Goal: Transaction & Acquisition: Obtain resource

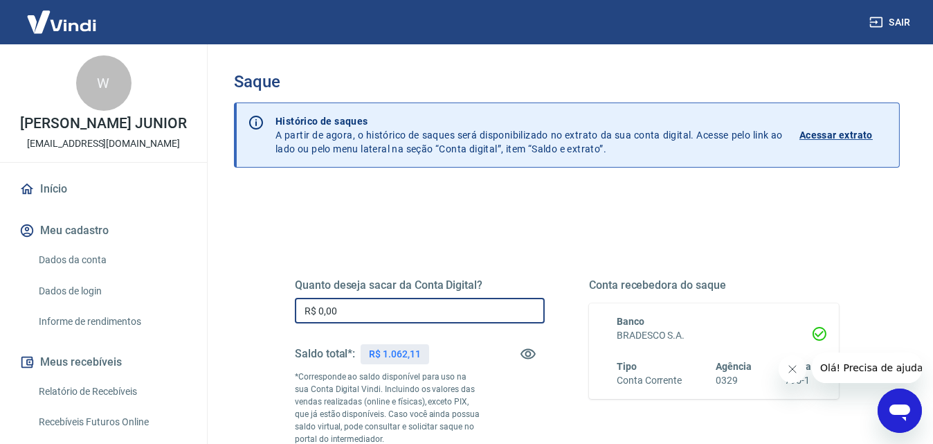
click at [350, 306] on input "R$ 0,00" at bounding box center [420, 311] width 250 height 26
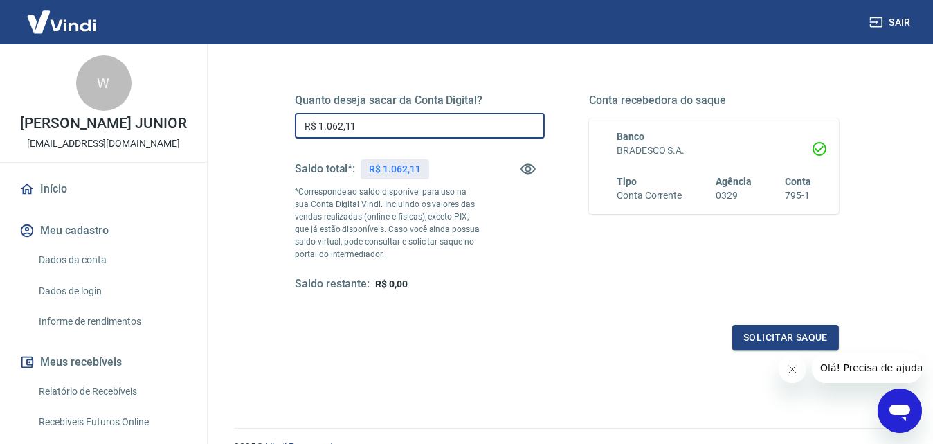
scroll to position [182, 0]
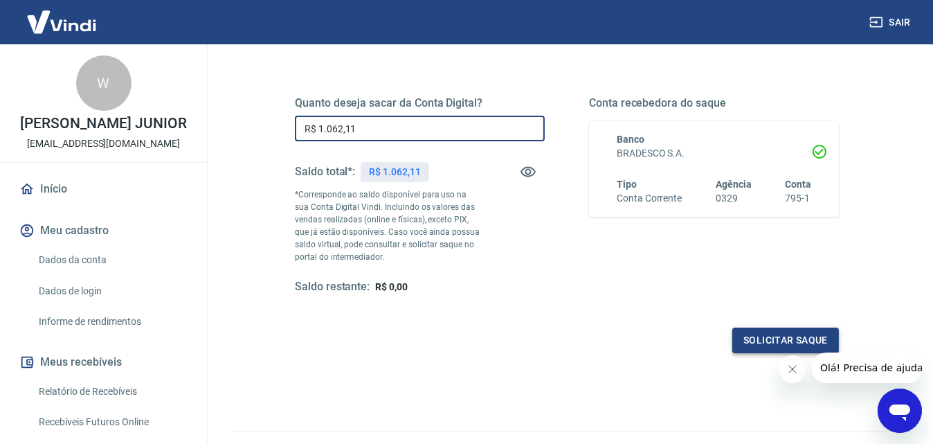
type input "R$ 1.062,11"
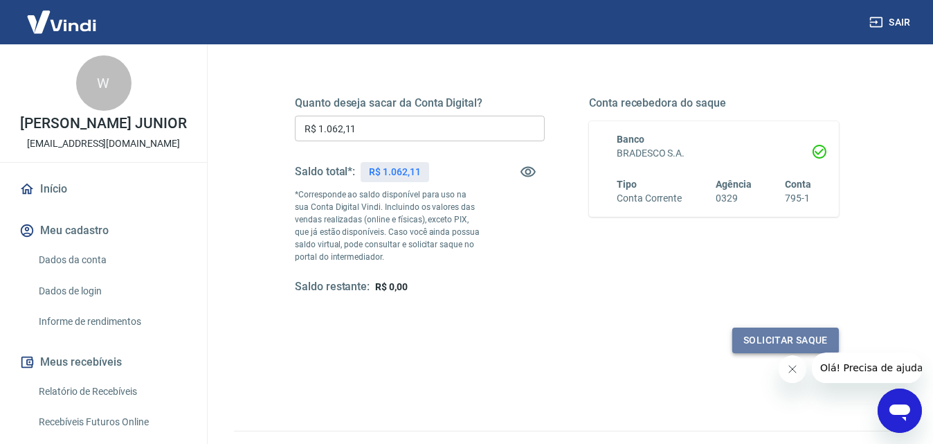
click at [780, 335] on button "Solicitar saque" at bounding box center [785, 340] width 107 height 26
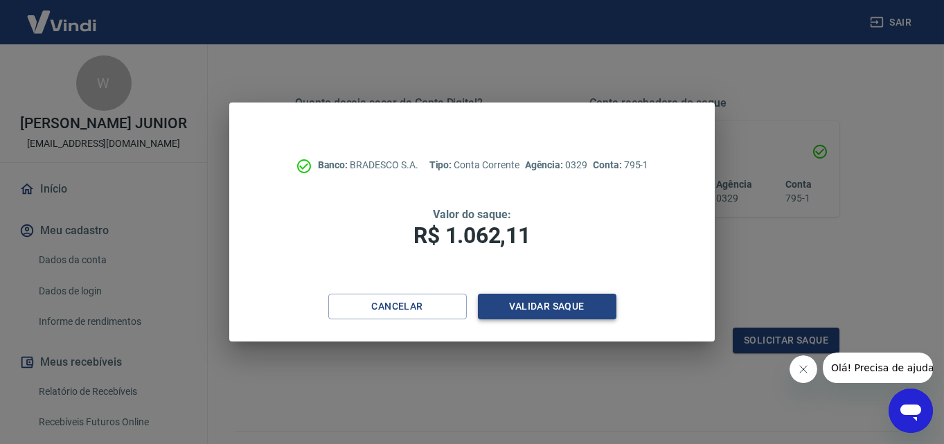
click at [586, 306] on button "Validar saque" at bounding box center [547, 307] width 138 height 26
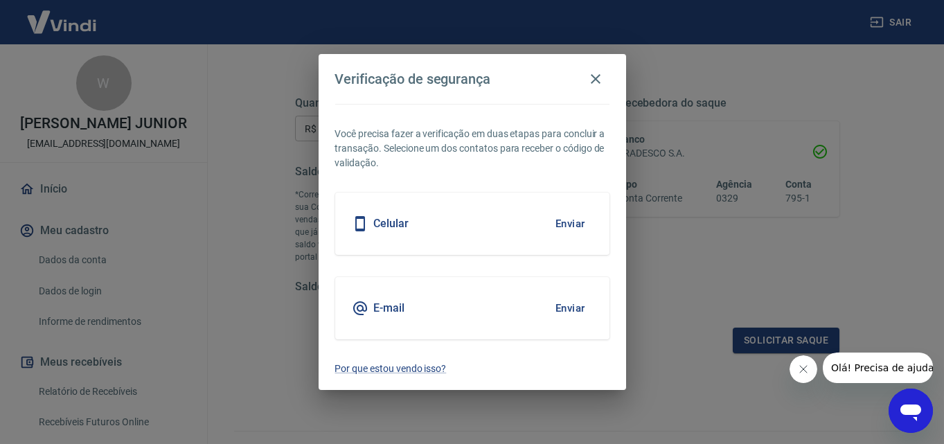
click at [570, 226] on button "Enviar" at bounding box center [570, 223] width 45 height 29
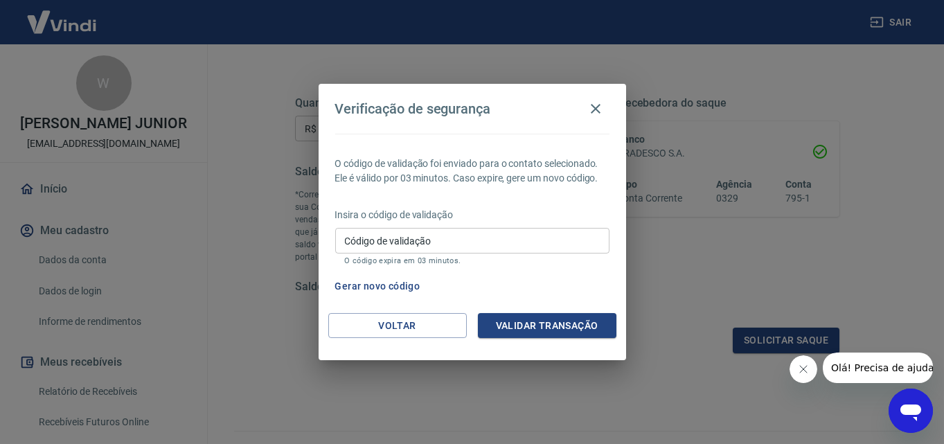
click at [491, 238] on input "Código de validação" at bounding box center [472, 241] width 274 height 26
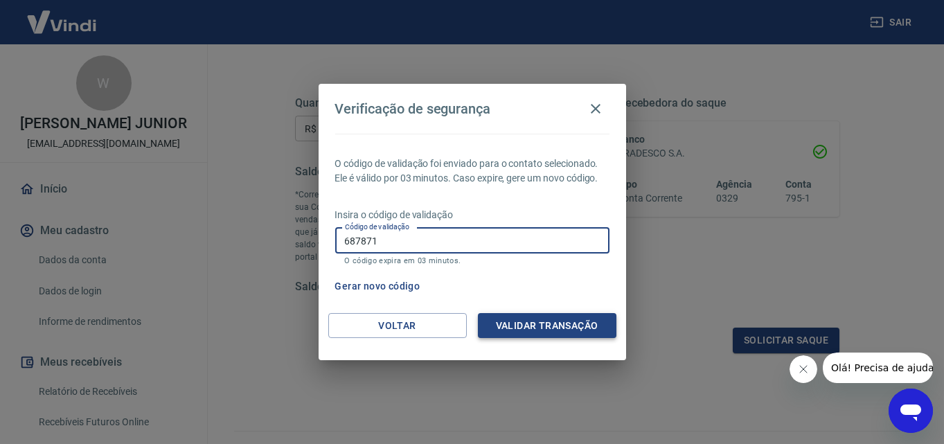
type input "687871"
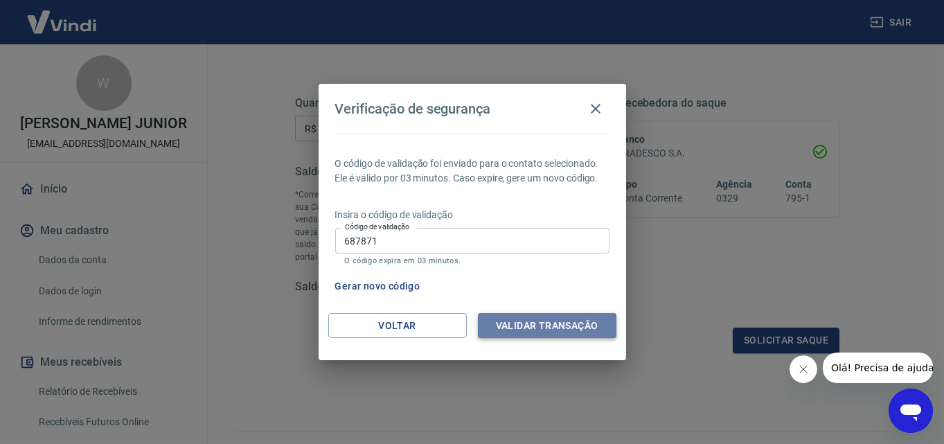
click at [578, 320] on button "Validar transação" at bounding box center [547, 326] width 138 height 26
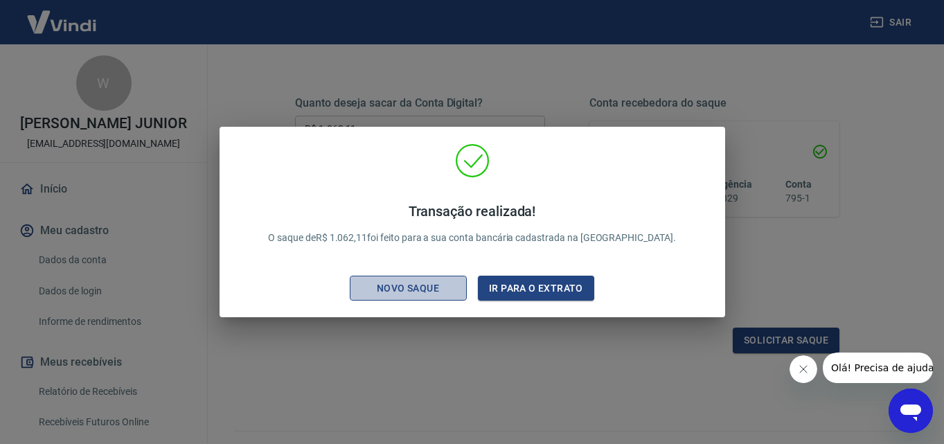
click at [444, 287] on div "Novo saque" at bounding box center [408, 288] width 96 height 17
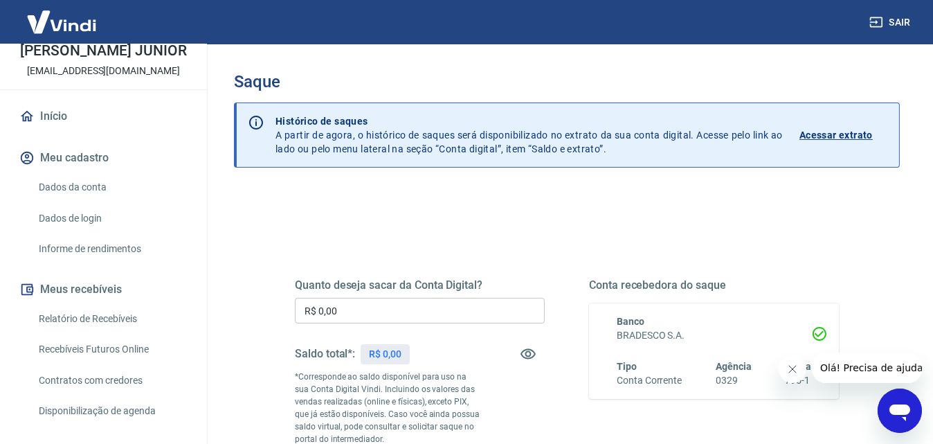
scroll to position [138, 0]
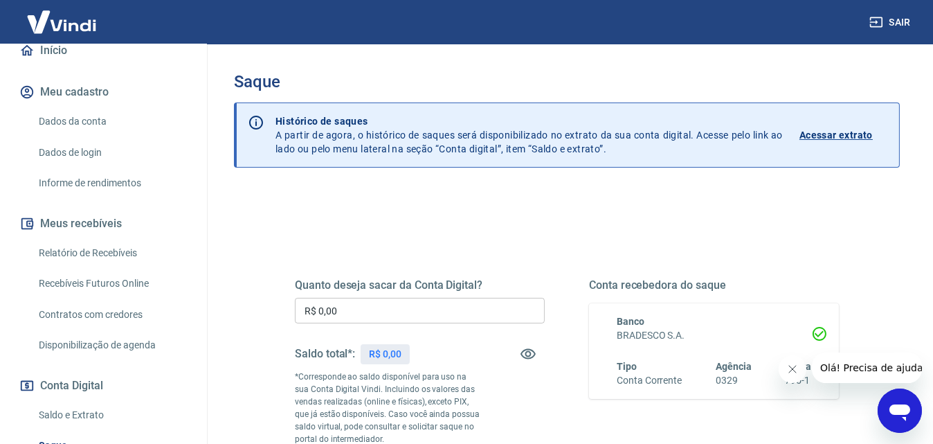
click at [104, 267] on link "Relatório de Recebíveis" at bounding box center [111, 253] width 157 height 28
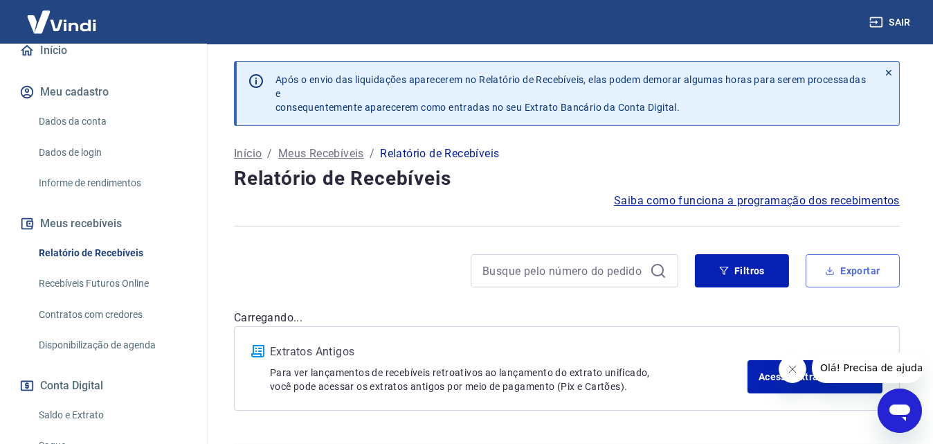
click at [889, 264] on button "Exportar" at bounding box center [853, 270] width 94 height 33
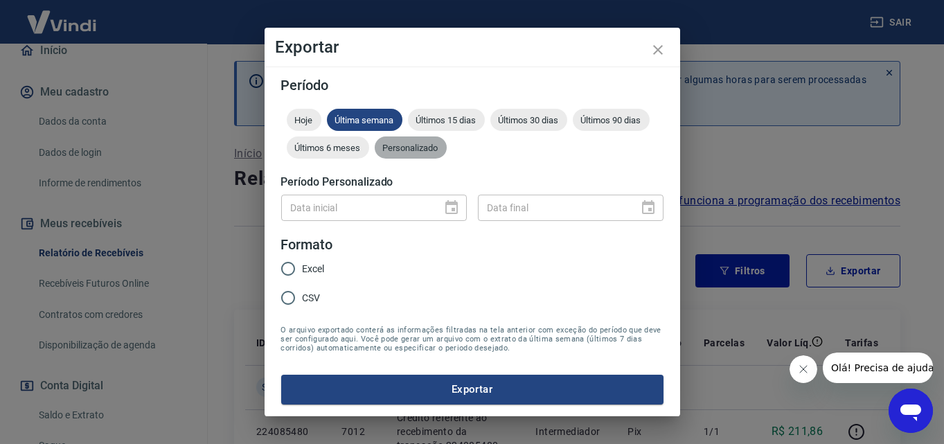
click at [422, 147] on span "Personalizado" at bounding box center [411, 148] width 72 height 10
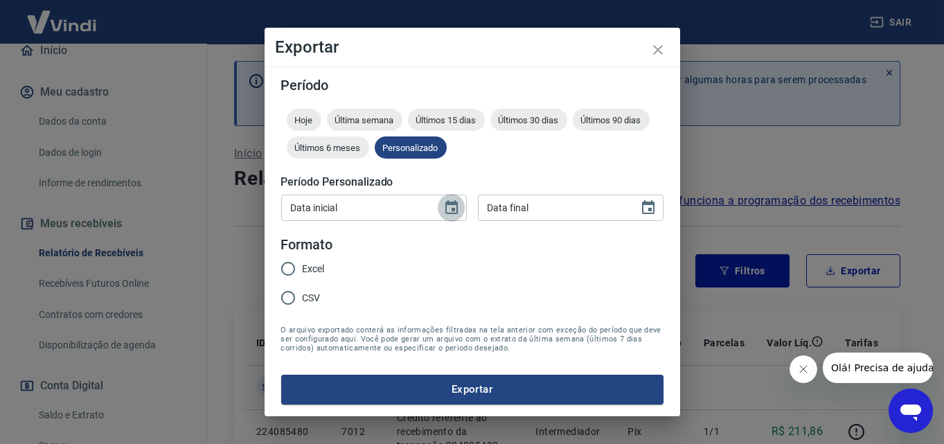
click at [452, 208] on icon "Choose date" at bounding box center [451, 207] width 12 height 14
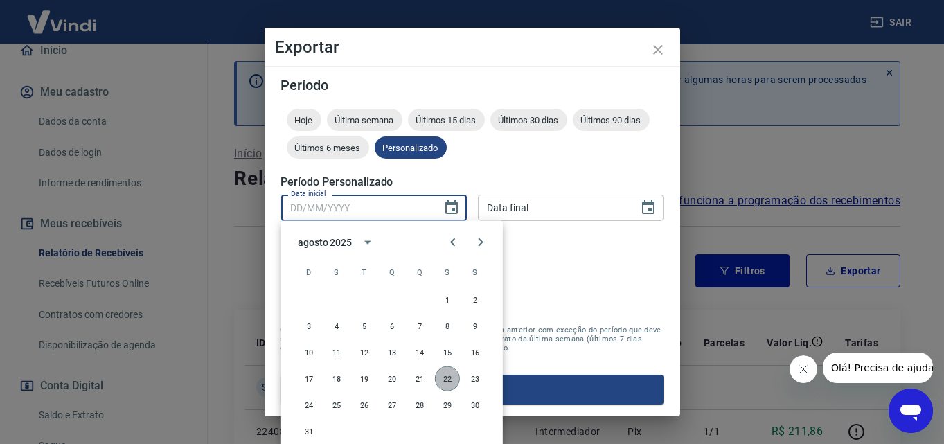
click at [446, 383] on button "22" at bounding box center [447, 378] width 25 height 25
type input "[DATE]"
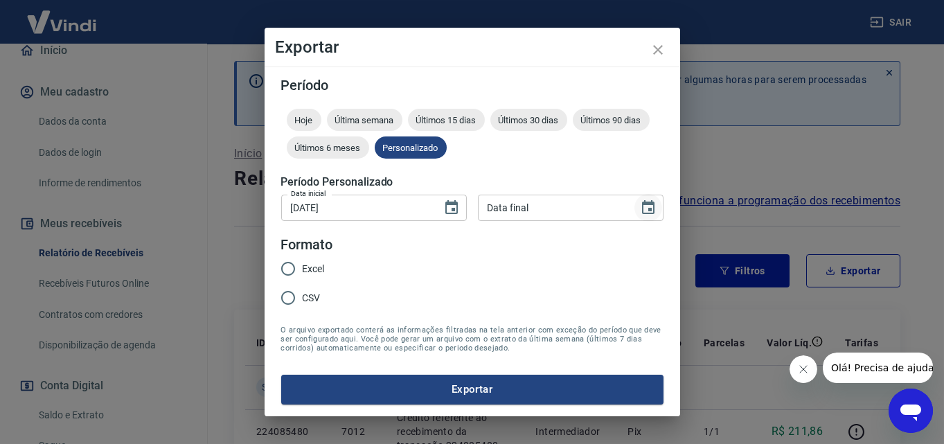
click at [655, 198] on button "Choose date" at bounding box center [648, 208] width 28 height 28
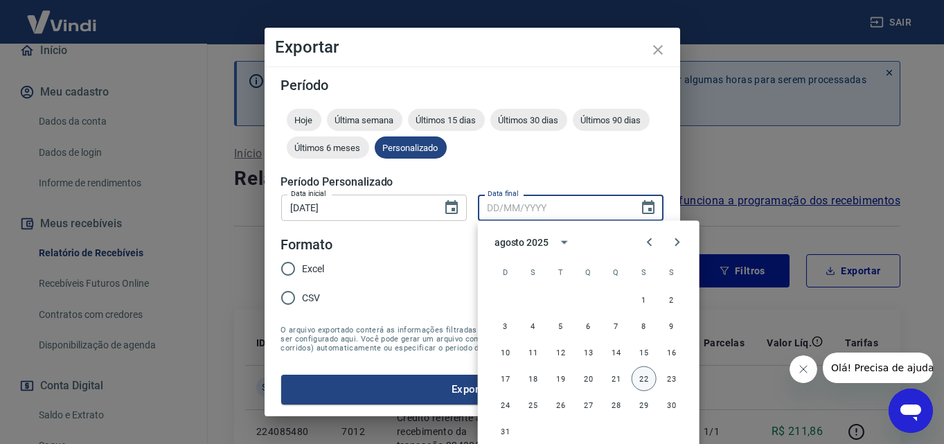
click at [641, 377] on button "22" at bounding box center [643, 378] width 25 height 25
type input "[DATE]"
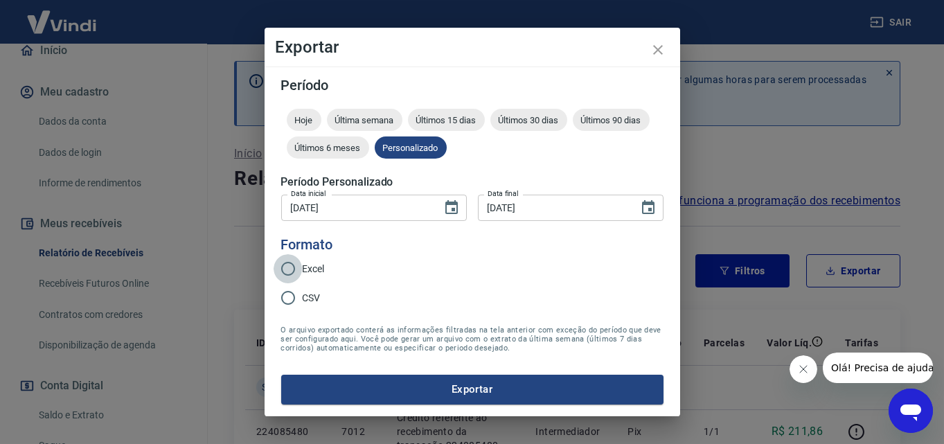
drag, startPoint x: 287, startPoint y: 267, endPoint x: 305, endPoint y: 277, distance: 20.8
click at [288, 267] on input "Excel" at bounding box center [287, 268] width 29 height 29
radio input "true"
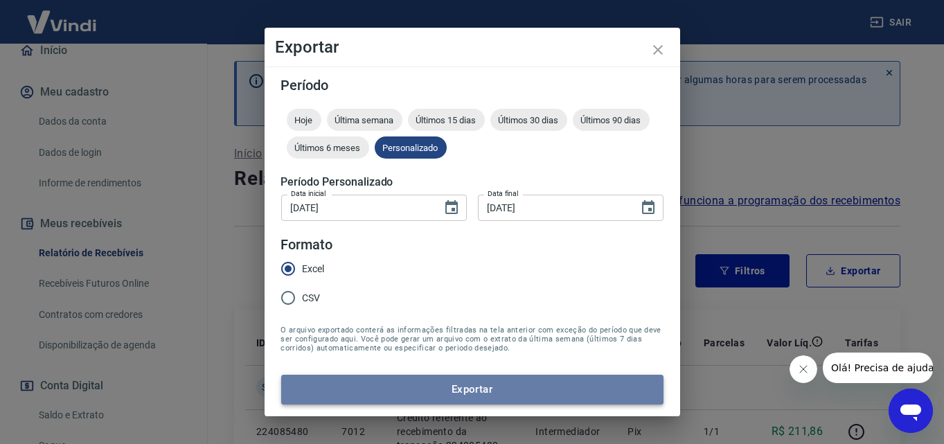
click at [461, 391] on button "Exportar" at bounding box center [472, 389] width 382 height 29
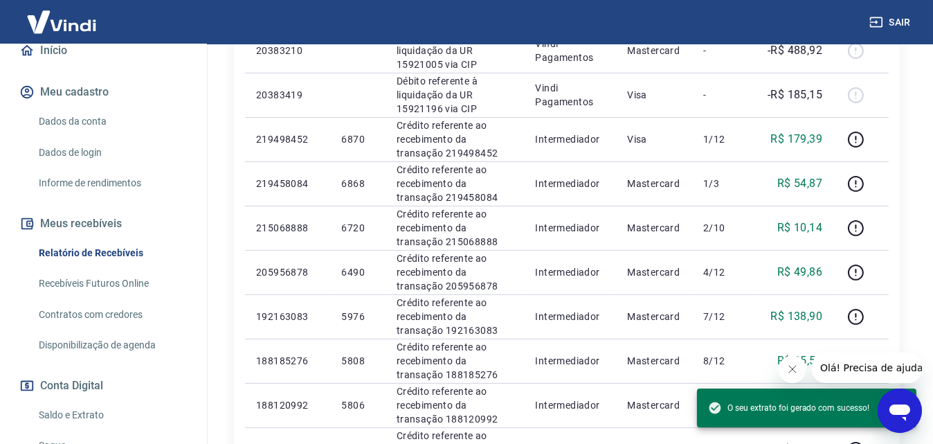
scroll to position [622, 0]
